Goal: Find specific page/section: Find specific page/section

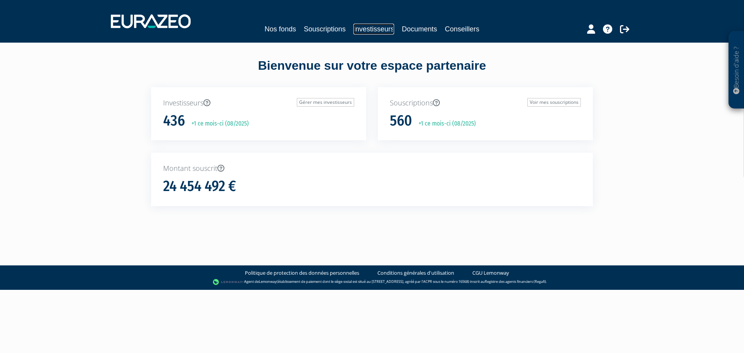
click at [366, 25] on link "Investisseurs" at bounding box center [373, 29] width 41 height 11
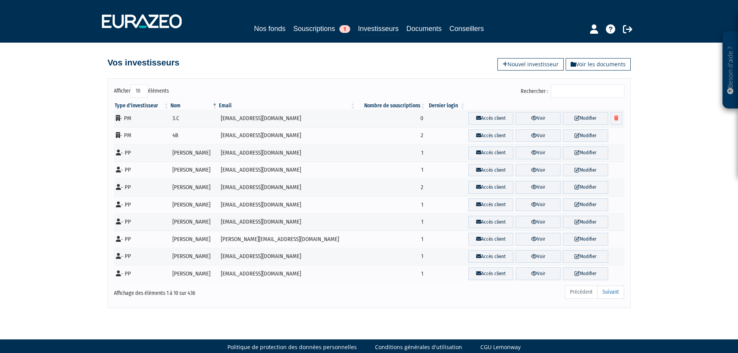
click at [568, 94] on input "Rechercher :" at bounding box center [588, 90] width 74 height 13
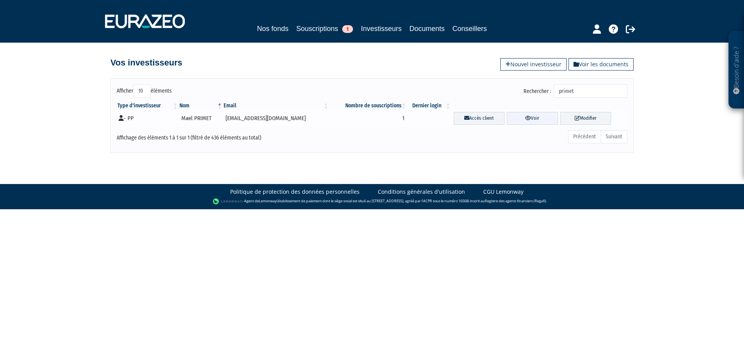
type input "primet"
click at [530, 120] on link "Voir" at bounding box center [532, 118] width 51 height 13
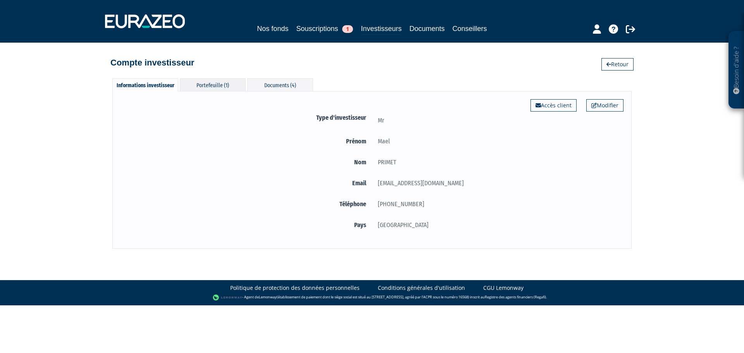
click at [214, 86] on div "Portefeuille (1)" at bounding box center [213, 84] width 66 height 13
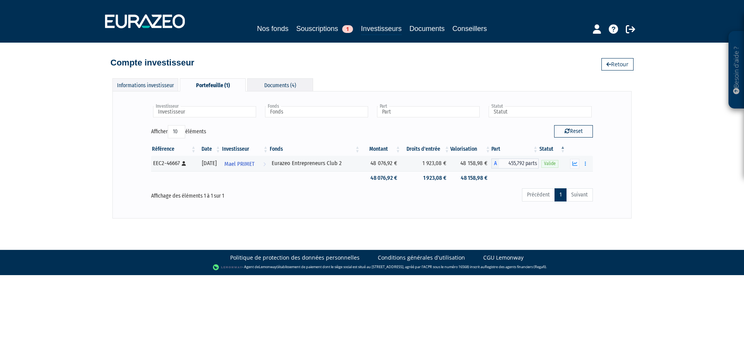
click at [280, 84] on div "Documents (4)" at bounding box center [280, 84] width 66 height 13
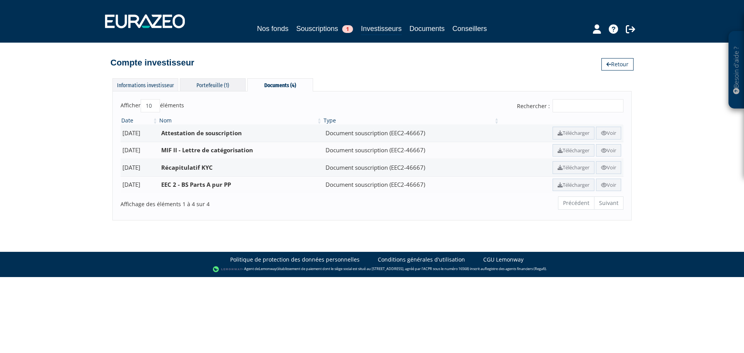
click at [219, 86] on div "Portefeuille (1)" at bounding box center [213, 84] width 66 height 13
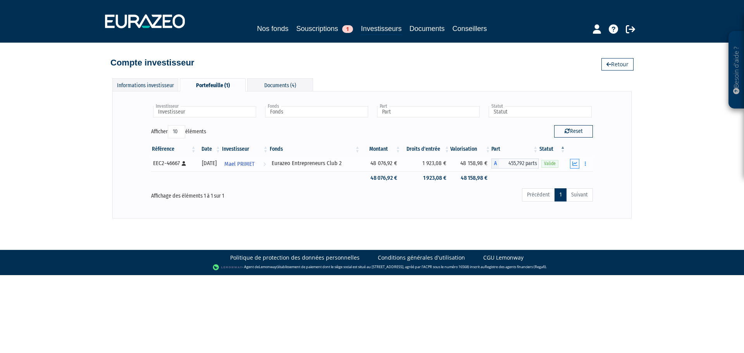
click at [577, 165] on icon "button" at bounding box center [574, 163] width 5 height 5
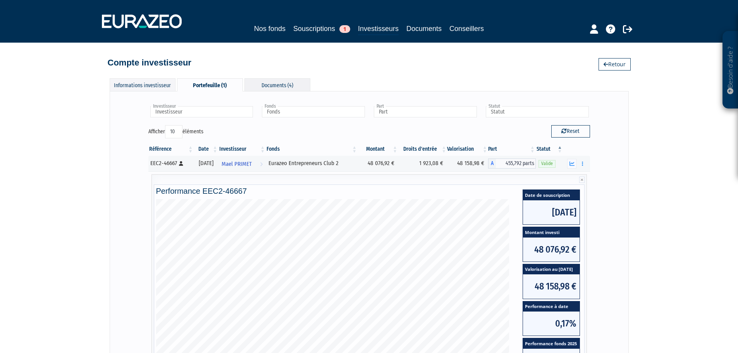
click at [280, 88] on div "Documents (4)" at bounding box center [277, 84] width 66 height 13
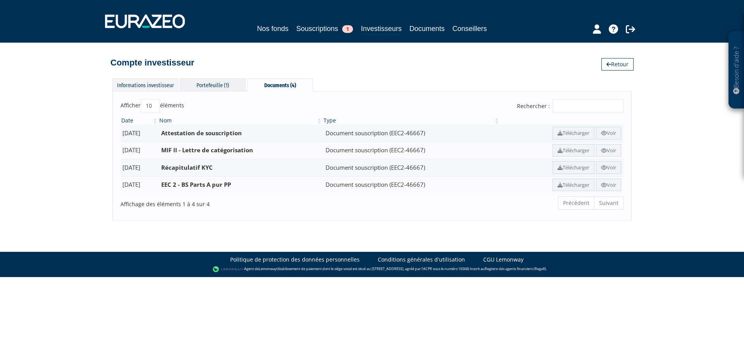
click at [217, 86] on div "Portefeuille (1)" at bounding box center [213, 84] width 66 height 13
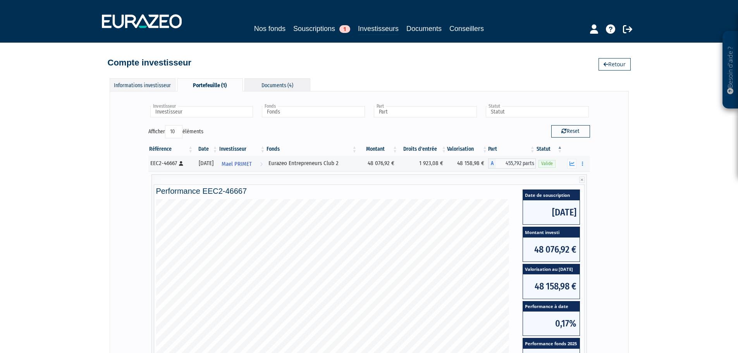
click at [280, 86] on div "Documents (4)" at bounding box center [277, 84] width 66 height 13
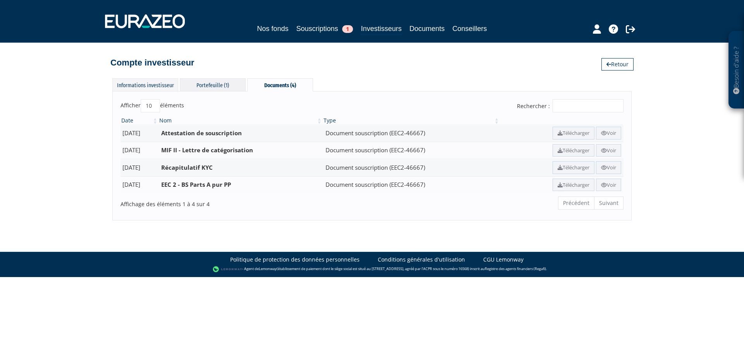
click at [219, 84] on div "Portefeuille (1)" at bounding box center [213, 84] width 66 height 13
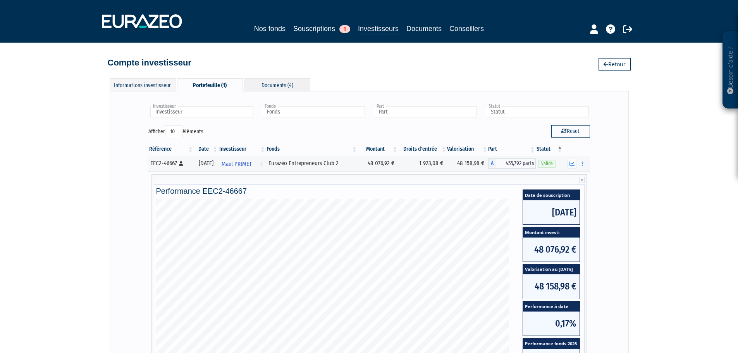
click at [278, 87] on div "Documents (4)" at bounding box center [277, 84] width 66 height 13
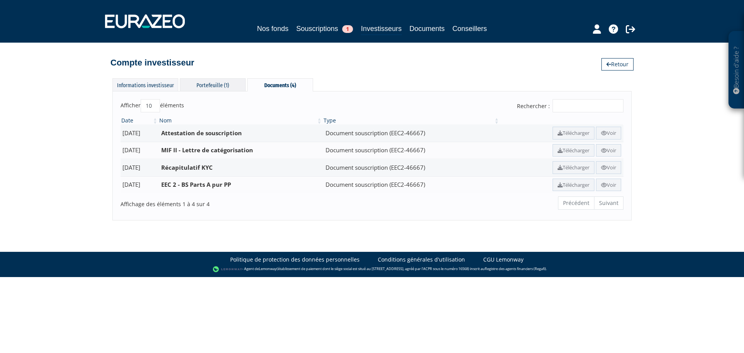
click at [212, 87] on div "Portefeuille (1)" at bounding box center [213, 84] width 66 height 13
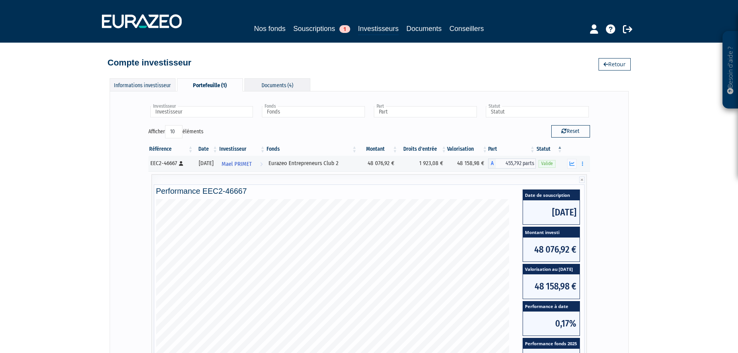
click at [287, 85] on div "Documents (4)" at bounding box center [277, 84] width 66 height 13
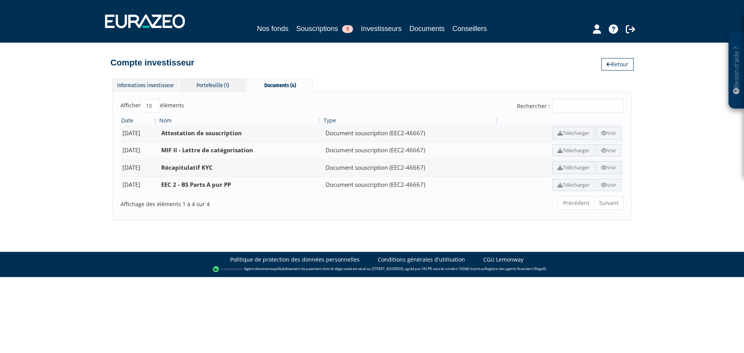
click at [201, 85] on div "Portefeuille (1)" at bounding box center [213, 84] width 66 height 13
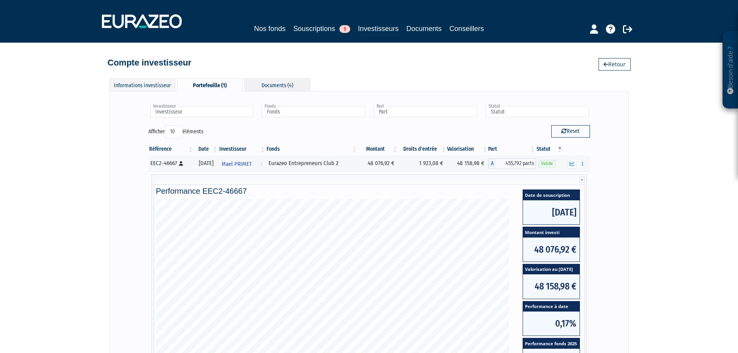
click at [295, 81] on div "Documents (4)" at bounding box center [277, 84] width 66 height 13
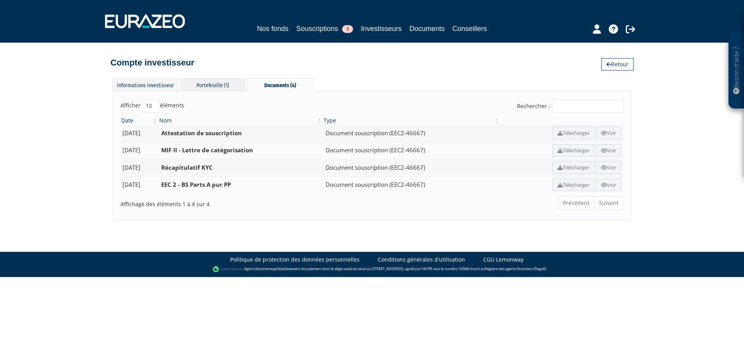
click at [215, 85] on div "Portefeuille (1)" at bounding box center [213, 84] width 66 height 13
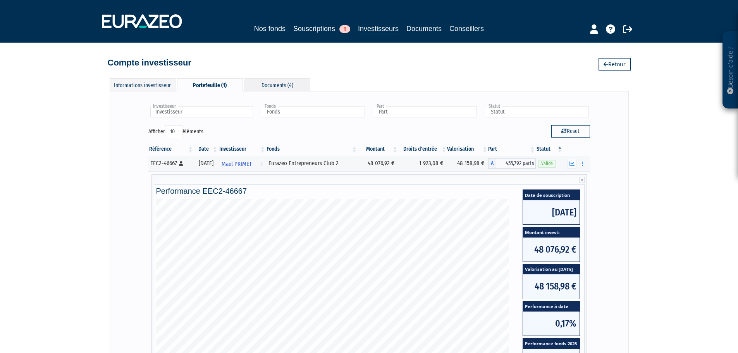
click at [271, 84] on div "Documents (4)" at bounding box center [277, 84] width 66 height 13
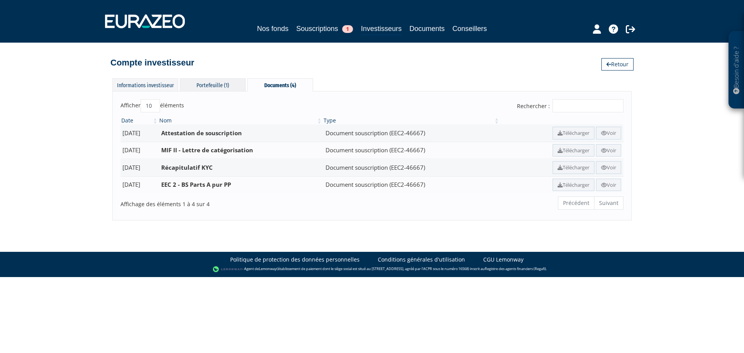
click at [220, 86] on div "Portefeuille (1)" at bounding box center [213, 84] width 66 height 13
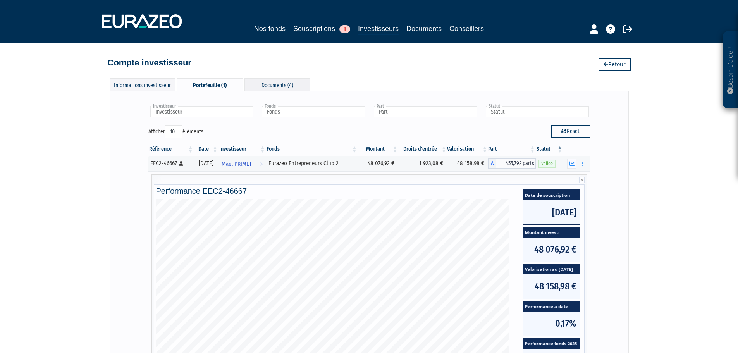
click at [276, 86] on div "Documents (4)" at bounding box center [277, 84] width 66 height 13
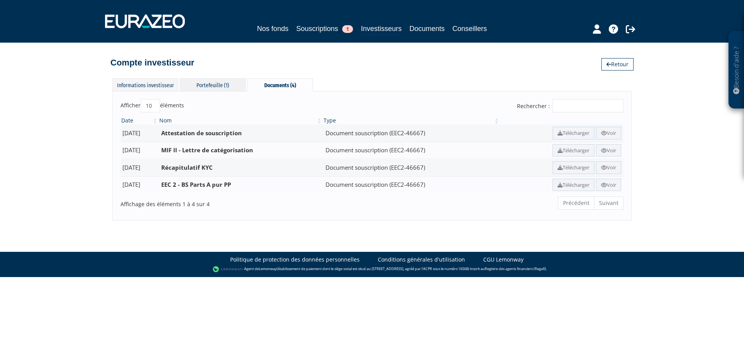
click at [219, 86] on div "Portefeuille (1)" at bounding box center [213, 84] width 66 height 13
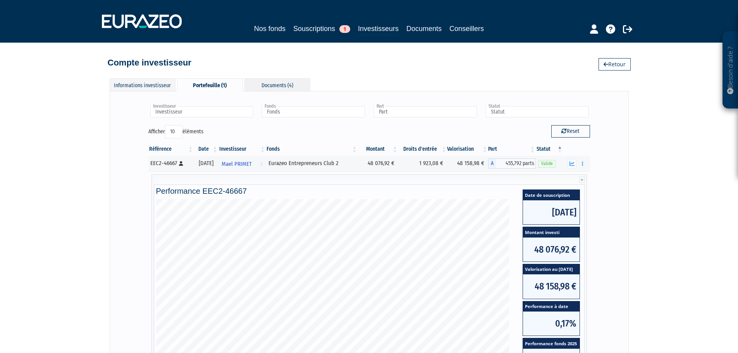
click at [272, 86] on div "Documents (4)" at bounding box center [277, 84] width 66 height 13
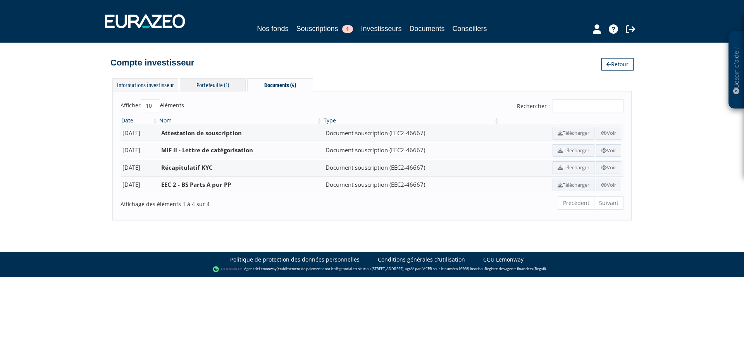
click at [219, 86] on div "Portefeuille (1)" at bounding box center [213, 84] width 66 height 13
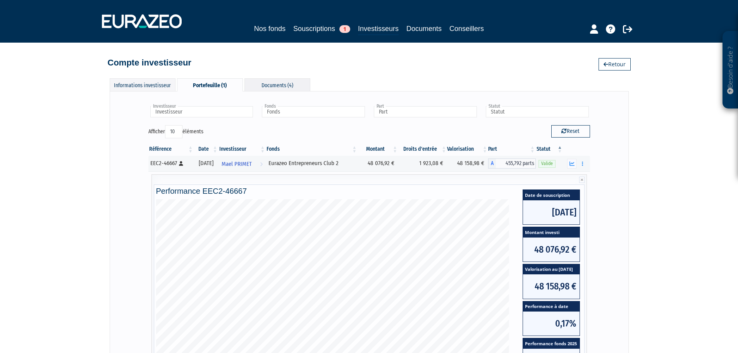
click at [277, 86] on div "Documents (4)" at bounding box center [277, 84] width 66 height 13
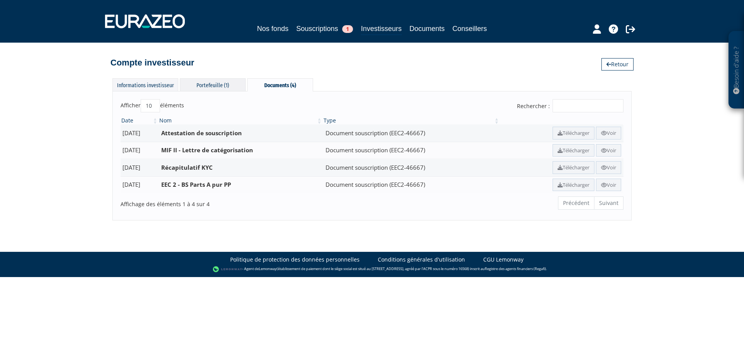
click at [212, 88] on div "Portefeuille (1)" at bounding box center [213, 84] width 66 height 13
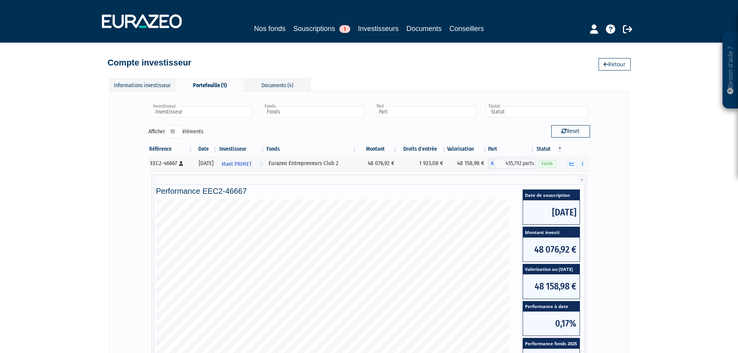
drag, startPoint x: 744, startPoint y: 149, endPoint x: 700, endPoint y: 115, distance: 55.2
click at [700, 115] on div "Besoin d'aide ? × J'ai besoin d'aide Si vous avez une question à propos du fonc…" at bounding box center [369, 229] width 738 height 459
click at [322, 33] on link "Souscriptions 1" at bounding box center [321, 28] width 57 height 11
click at [384, 28] on link "Investisseurs" at bounding box center [378, 29] width 41 height 12
